Goal: Find specific page/section: Find specific page/section

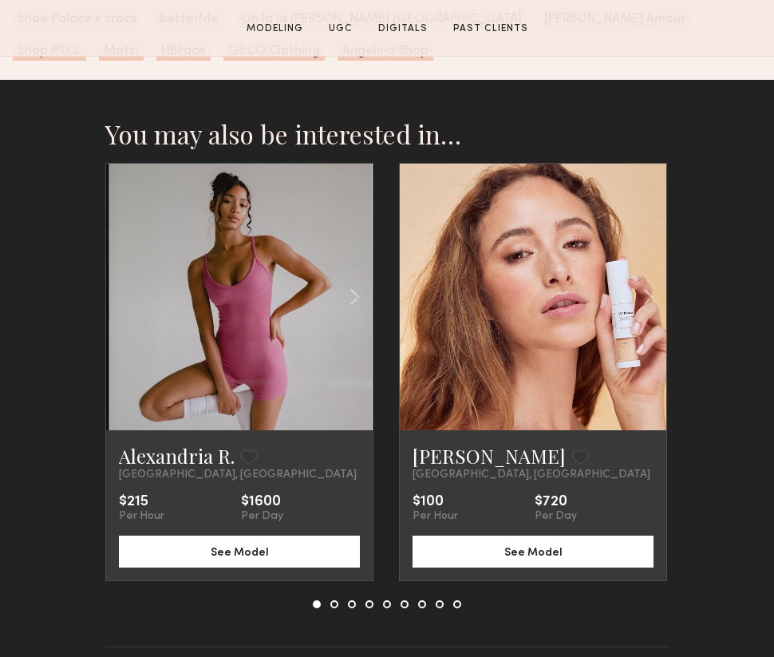
scroll to position [3414, 0]
